Goal: Task Accomplishment & Management: Use online tool/utility

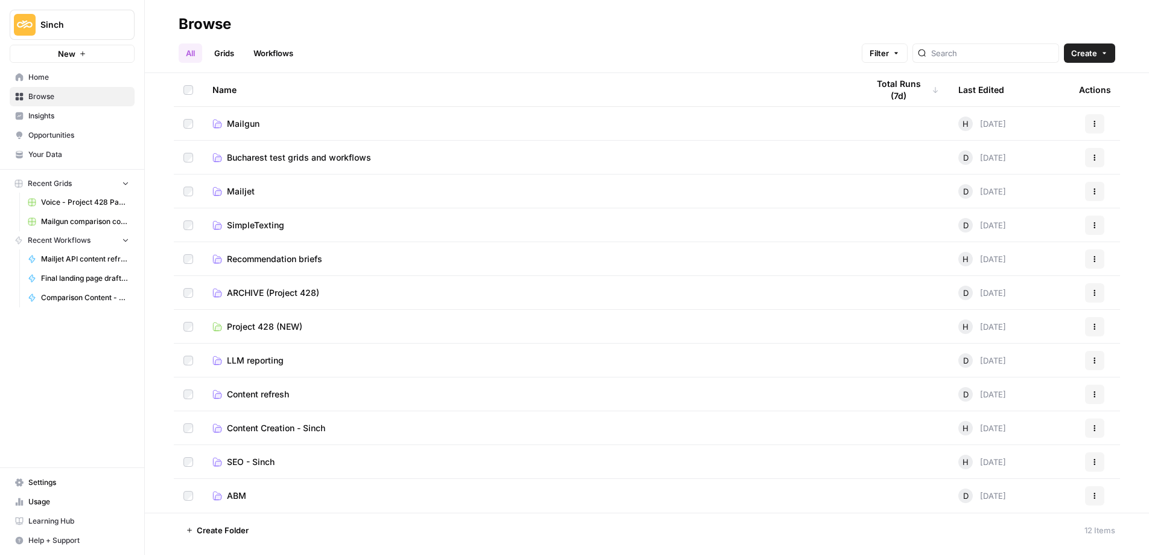
click at [256, 113] on td "Mailgun" at bounding box center [530, 123] width 655 height 33
click at [242, 119] on span "Mailgun" at bounding box center [243, 124] width 33 height 12
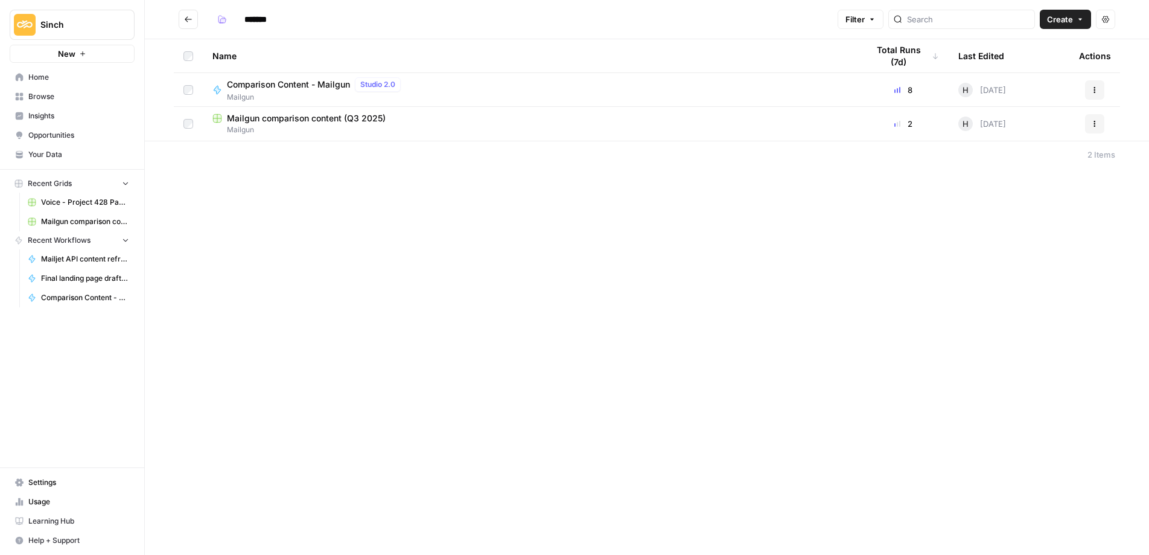
click at [309, 79] on span "Comparison Content - Mailgun" at bounding box center [288, 84] width 123 height 12
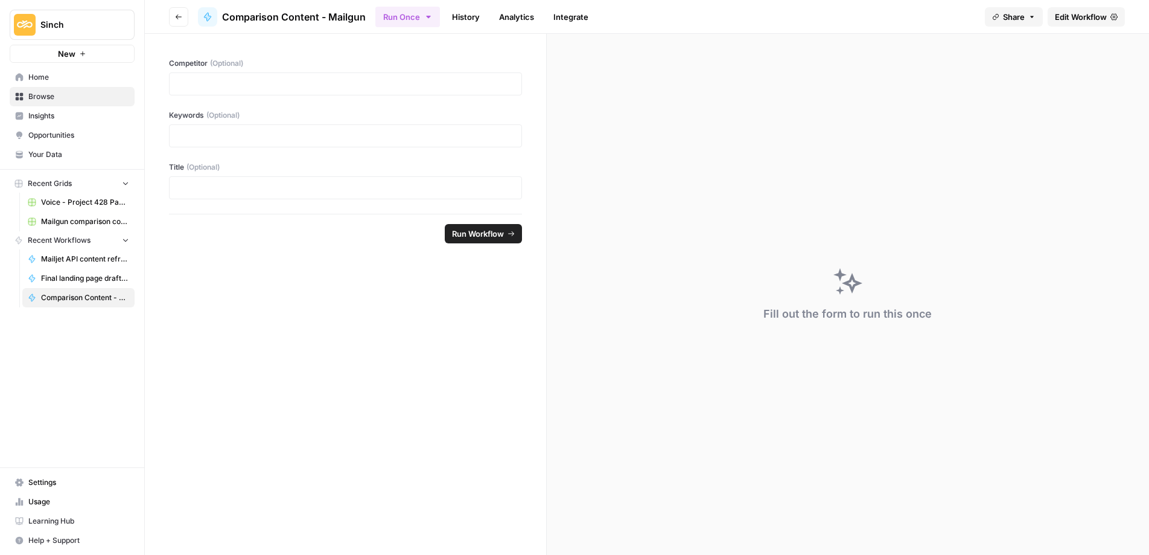
click at [1086, 14] on span "Edit Workflow" at bounding box center [1081, 17] width 52 height 12
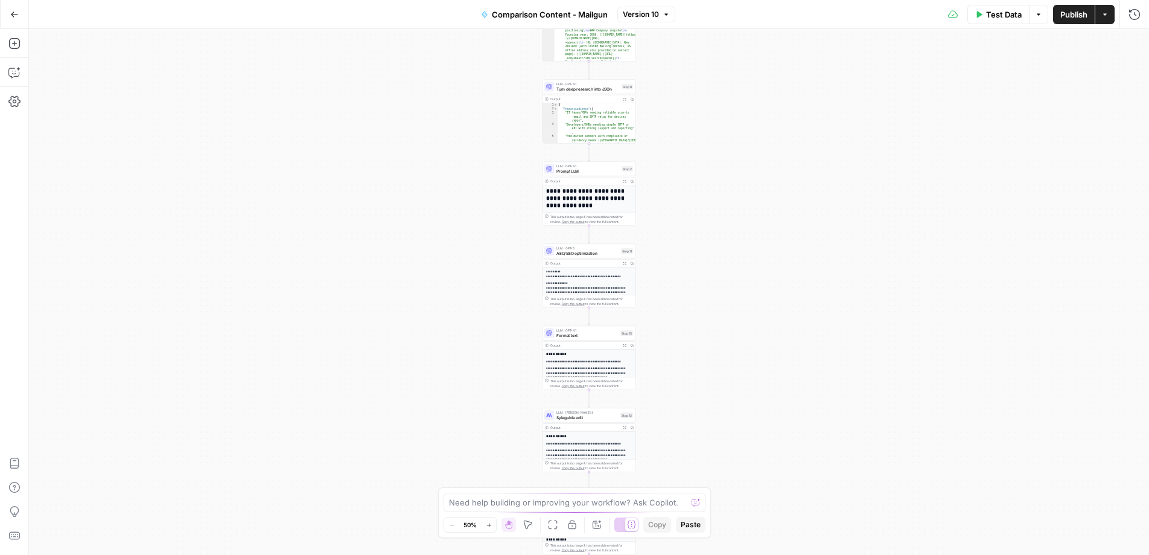
click at [437, 56] on div "Workflow Input Settings Inputs Power Agent Deep Research Step 3 Output Expand O…" at bounding box center [589, 292] width 1120 height 526
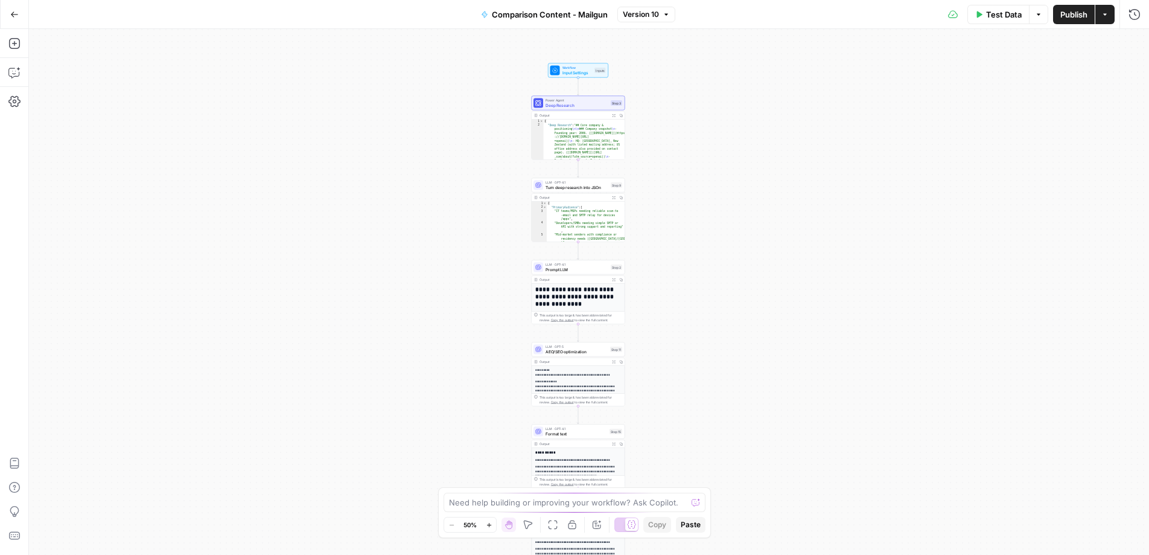
drag, startPoint x: 502, startPoint y: 81, endPoint x: 491, endPoint y: 180, distance: 99.0
click at [491, 180] on div "Workflow Input Settings Inputs Power Agent Deep Research Step 3 Output Expand O…" at bounding box center [589, 292] width 1120 height 526
type textarea "**********"
drag, startPoint x: 585, startPoint y: 147, endPoint x: 625, endPoint y: 142, distance: 40.1
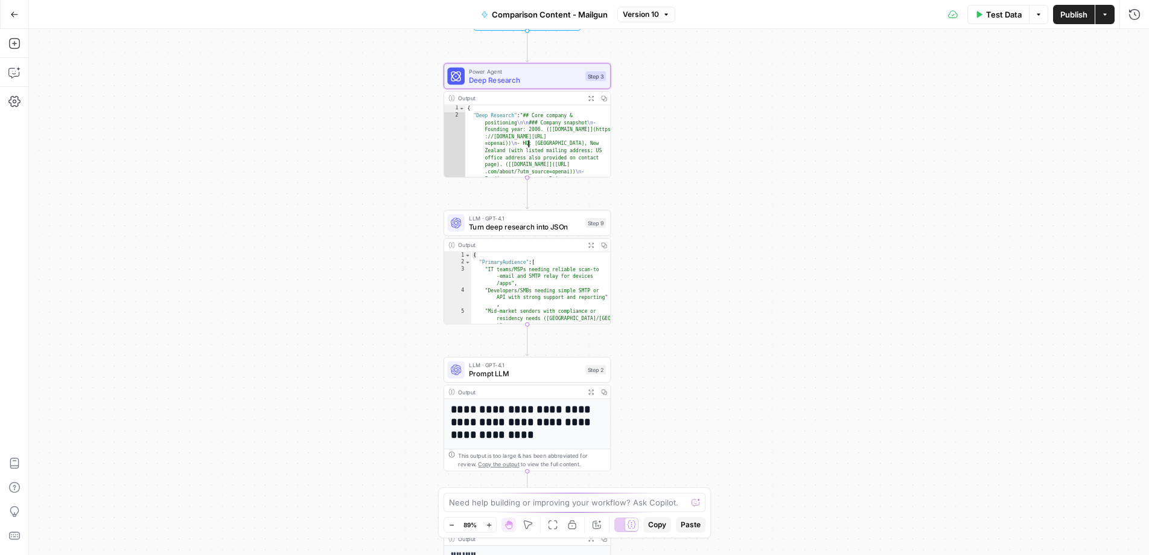
click at [504, 225] on span "Turn deep research into JSOn" at bounding box center [525, 226] width 112 height 11
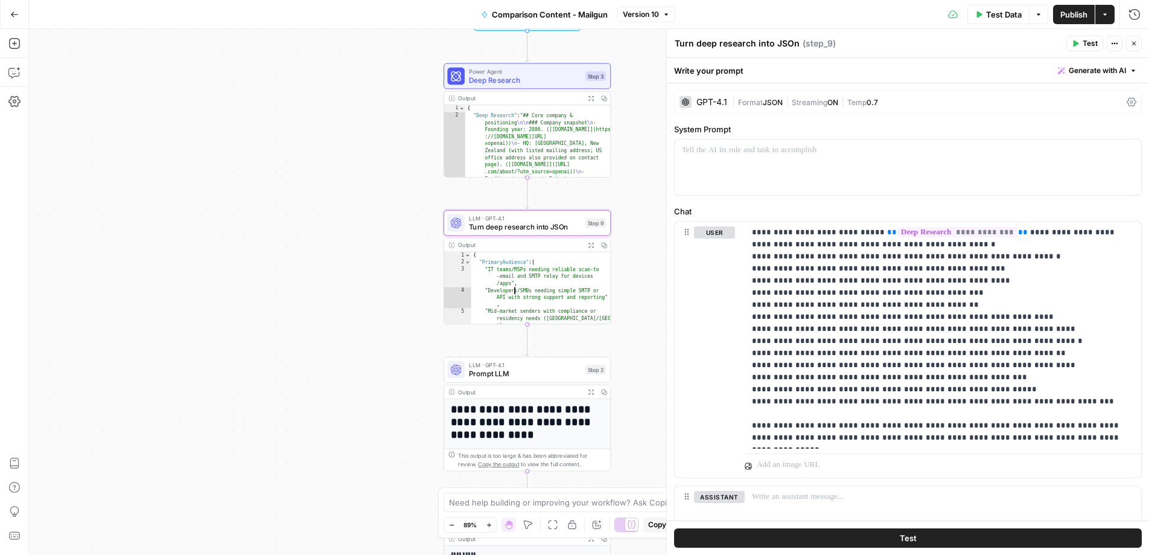
click at [518, 295] on div "{ "PrimaryAudience" : [ "IT teams/MSPs needing reliable scan-to -email and SMTP…" at bounding box center [541, 299] width 140 height 94
drag, startPoint x: 540, startPoint y: 254, endPoint x: 538, endPoint y: 282, distance: 27.8
click at [540, 255] on div "{ "PrimaryAudience" : [ "IT teams/MSPs needing reliable scan-to -email and SMTP…" at bounding box center [541, 299] width 140 height 94
click at [538, 283] on div "{ "PrimaryAudience" : [ "IT teams/MSPs needing reliable scan-to -email and SMTP…" at bounding box center [541, 299] width 140 height 94
type textarea "**********"
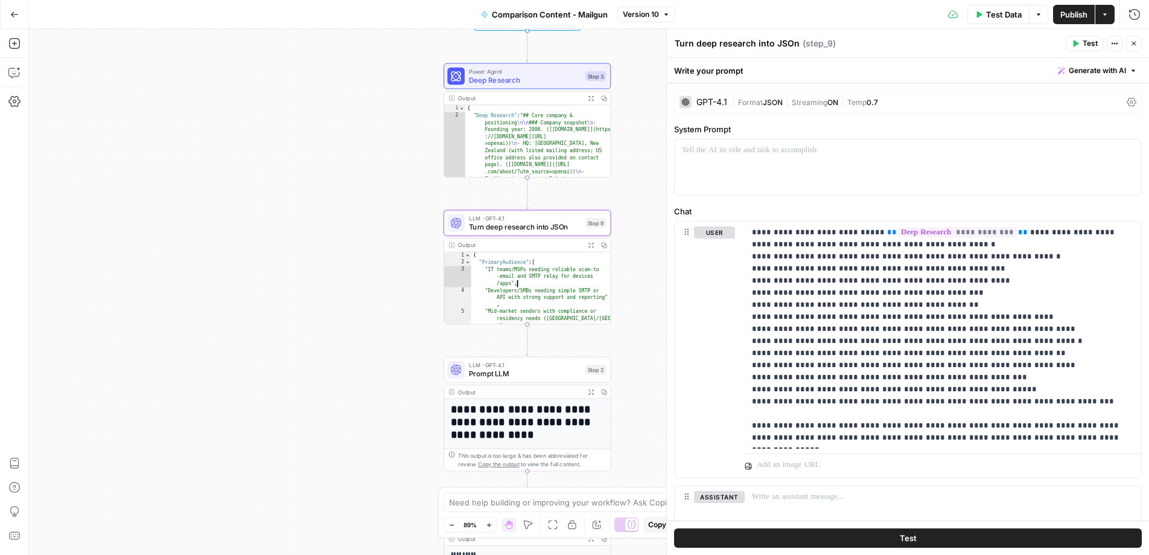
click at [538, 283] on div "{ "PrimaryAudience" : [ "IT teams/MSPs needing reliable scan-to -email and SMTP…" at bounding box center [541, 299] width 140 height 94
click at [592, 243] on icon "button" at bounding box center [590, 245] width 5 height 5
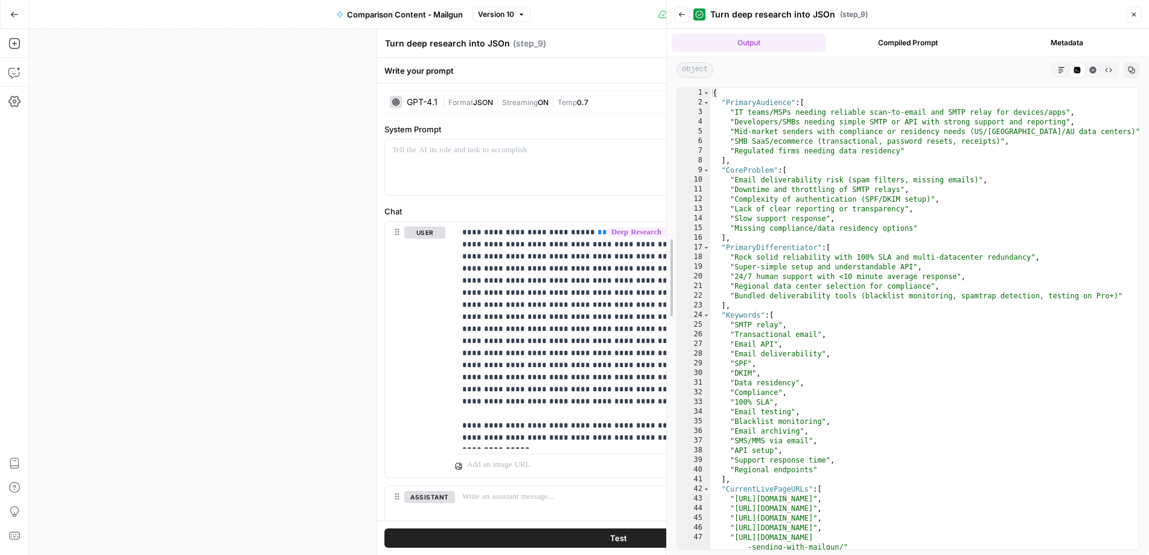
drag, startPoint x: 860, startPoint y: 139, endPoint x: 543, endPoint y: 153, distance: 317.7
click at [544, 151] on body "**********" at bounding box center [574, 277] width 1149 height 555
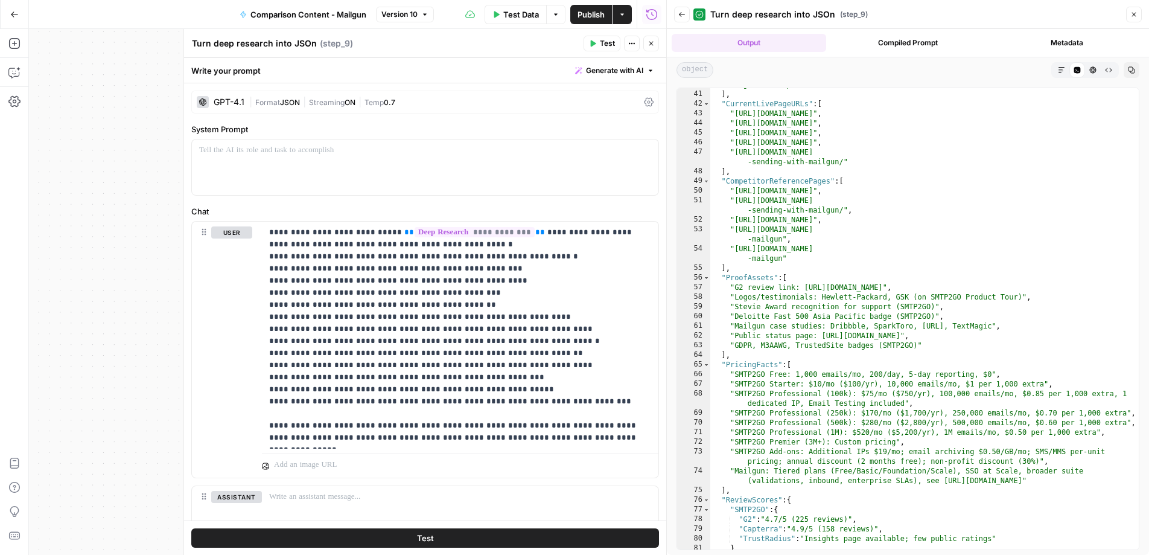
scroll to position [339, 0]
